Goal: Transaction & Acquisition: Purchase product/service

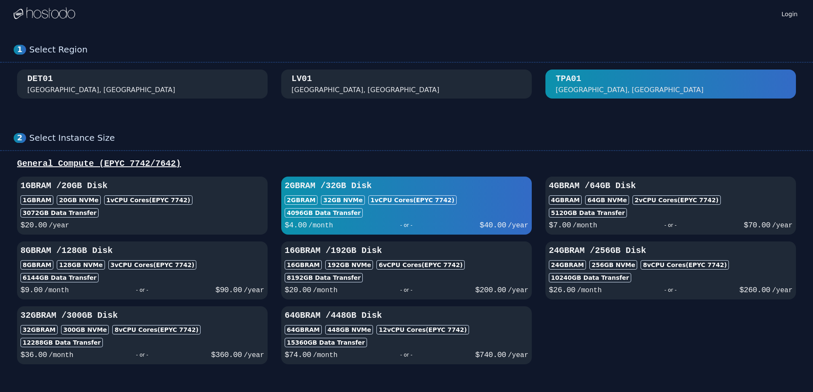
click at [154, 207] on div "1GB RAM / 20 GB Disk 1GB RAM 20 GB NVMe 1 vCPU Cores (EPYC 7742) 3072 GB Data T…" at bounding box center [142, 205] width 251 height 51
select select
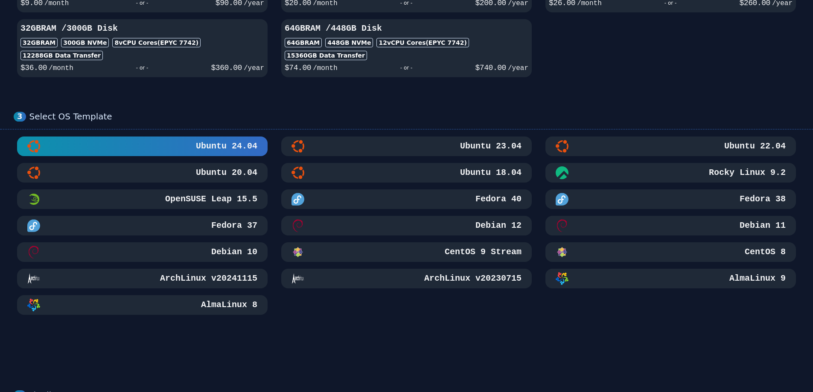
select select
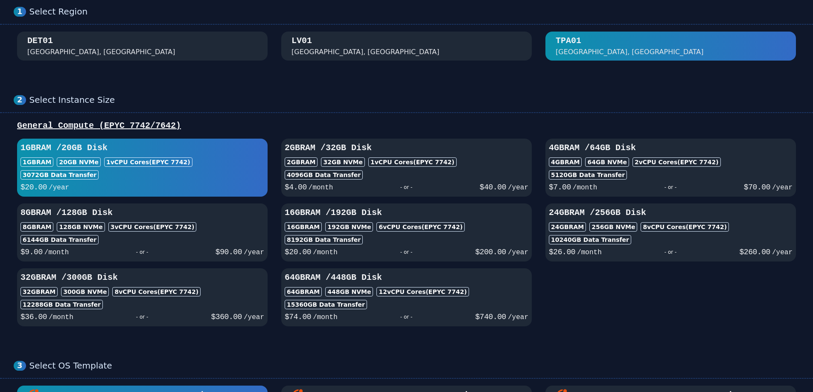
scroll to position [85, 0]
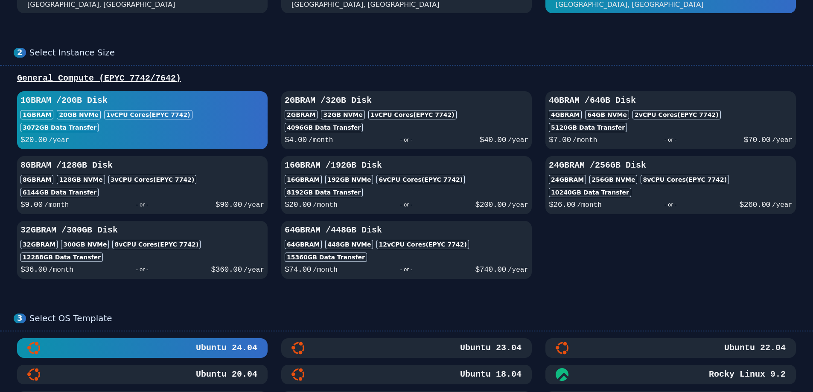
click at [440, 121] on div "2GB RAM / 32 GB Disk 2GB RAM 32 GB NVMe 1 vCPU Cores (EPYC 7742) 4096 GB Data T…" at bounding box center [406, 120] width 251 height 51
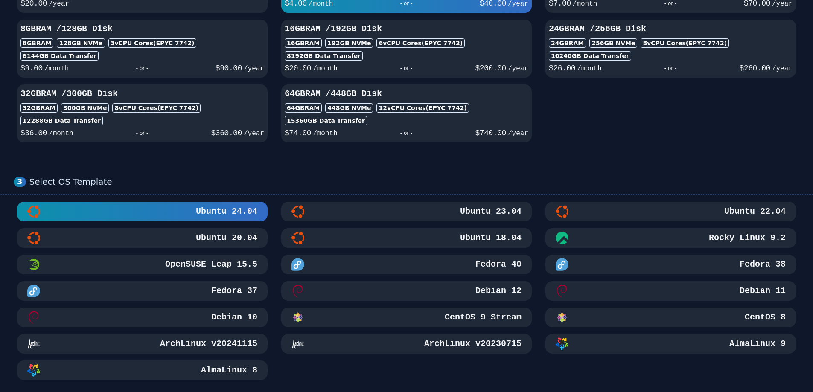
scroll to position [256, 0]
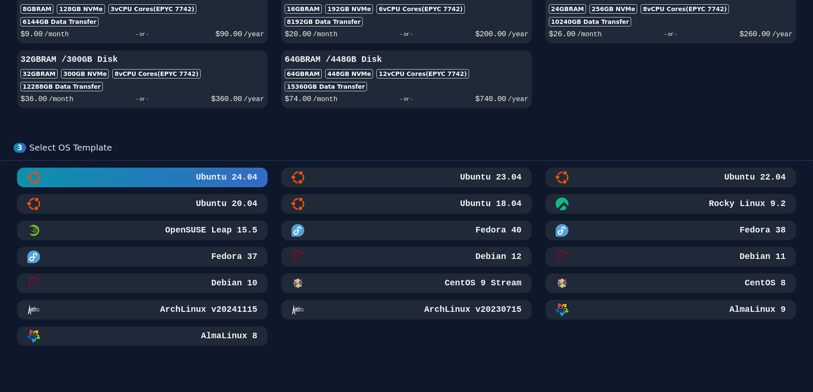
click at [571, 309] on div "AlmaLinux 9" at bounding box center [671, 309] width 230 height 13
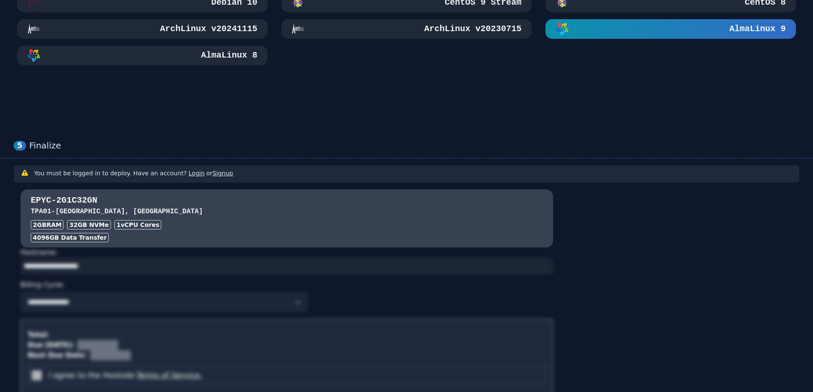
scroll to position [622, 0]
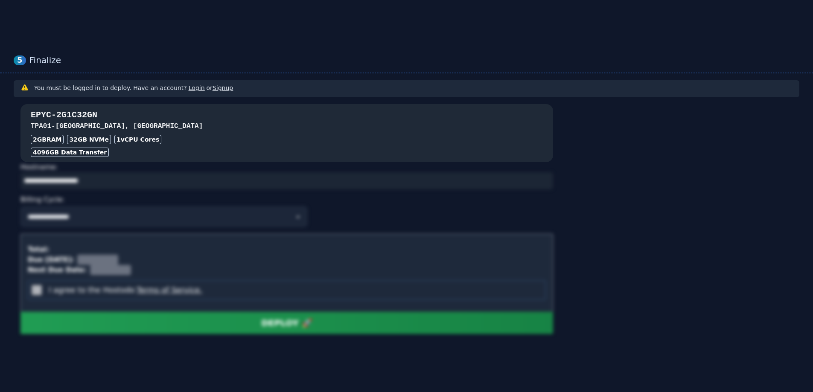
click at [189, 127] on h3 "TPA01 - [GEOGRAPHIC_DATA], [GEOGRAPHIC_DATA]" at bounding box center [287, 126] width 512 height 10
click at [143, 140] on div "1 vCPU Cores" at bounding box center [137, 139] width 47 height 9
click at [182, 152] on div "4096 GB Data Transfer" at bounding box center [287, 152] width 512 height 9
click at [198, 124] on h3 "TPA01 - [GEOGRAPHIC_DATA], [GEOGRAPHIC_DATA]" at bounding box center [287, 126] width 512 height 10
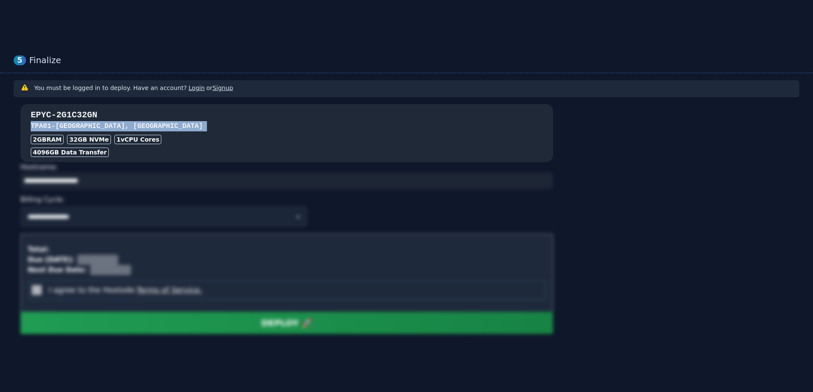
click at [198, 124] on h3 "TPA01 - [GEOGRAPHIC_DATA], [GEOGRAPHIC_DATA]" at bounding box center [287, 126] width 512 height 10
click at [199, 124] on h3 "TPA01 - [GEOGRAPHIC_DATA], [GEOGRAPHIC_DATA]" at bounding box center [287, 126] width 512 height 10
click at [224, 115] on h3 "EPYC-2G1C32GN" at bounding box center [287, 115] width 512 height 12
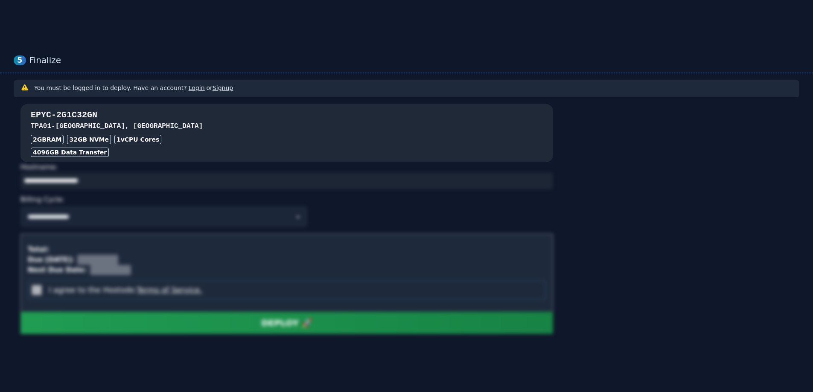
drag, startPoint x: 233, startPoint y: 115, endPoint x: 232, endPoint y: 137, distance: 21.3
click at [233, 136] on div "EPYC-2G1C32GN TPA01 - [GEOGRAPHIC_DATA] RAM 32 GB NVMe 1 vCPU Cores 4096 GB Dat…" at bounding box center [286, 133] width 533 height 48
